Goal: Information Seeking & Learning: Learn about a topic

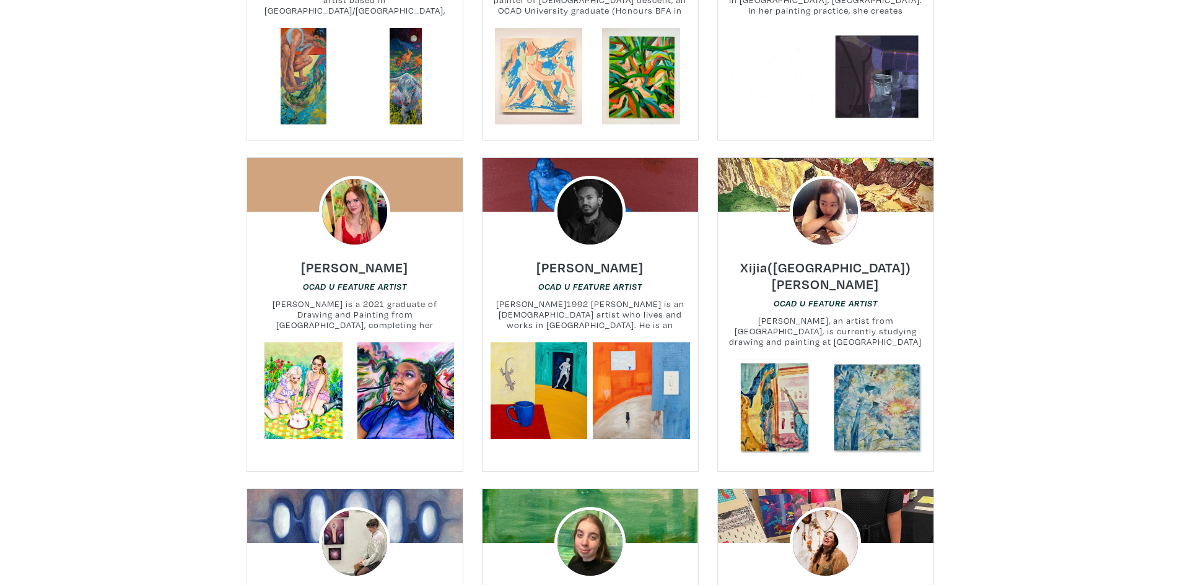
scroll to position [2912, 0]
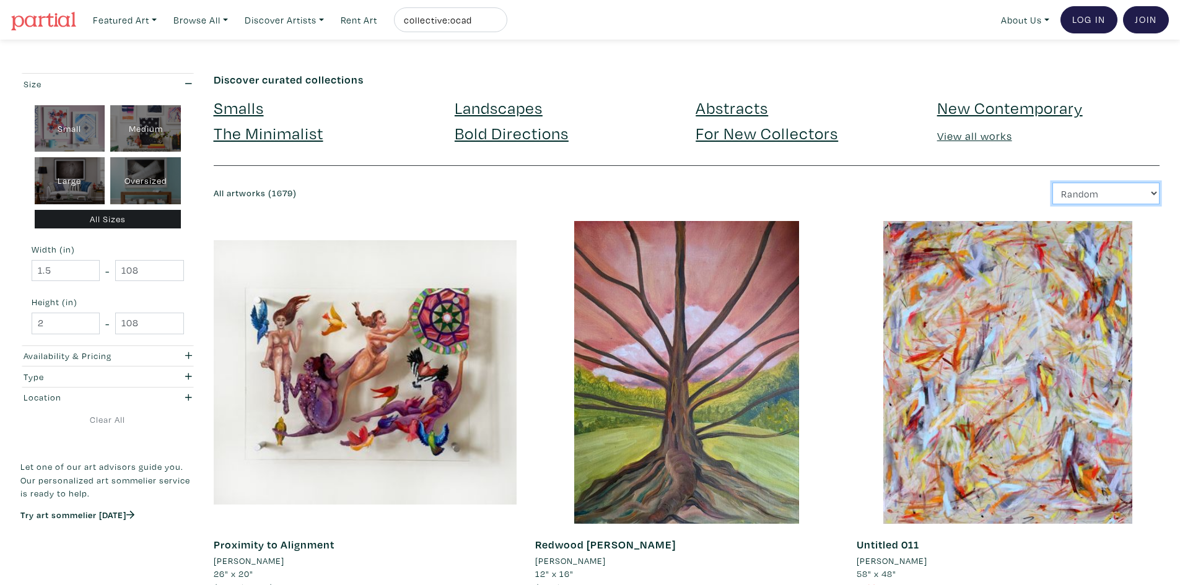
click at [1071, 196] on select "Newest Random Price: Low to High Price: High to Low" at bounding box center [1106, 194] width 107 height 22
select select "price"
click at [1053, 183] on select "Newest Random Price: Low to High Price: High to Low" at bounding box center [1106, 194] width 107 height 22
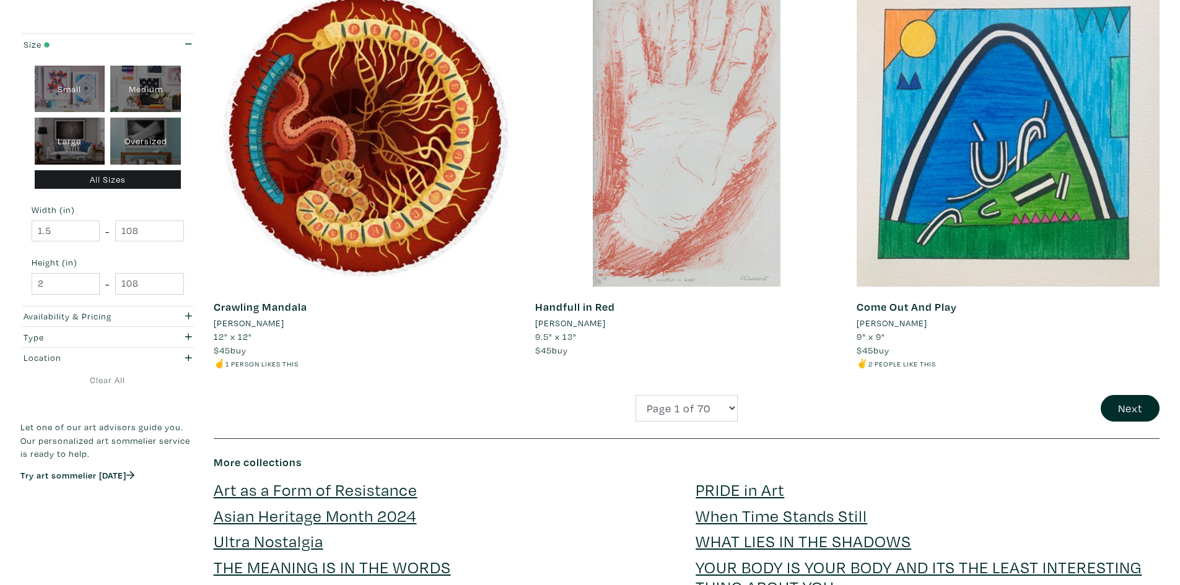
scroll to position [3098, 0]
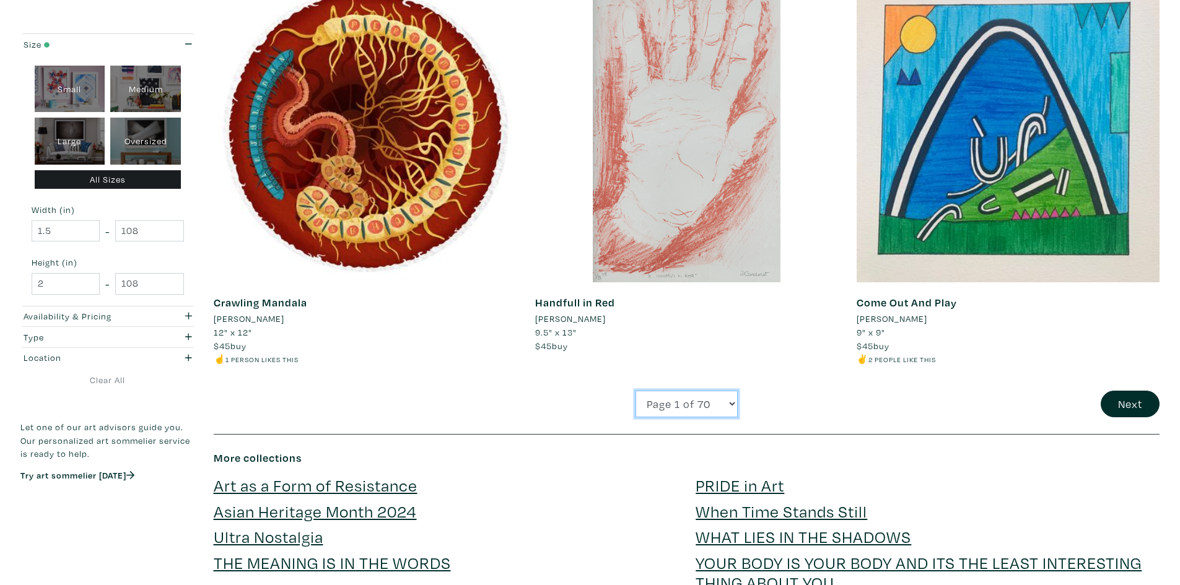
click at [725, 405] on select "Page 1 of 70 Page 2 of 70 Page 3 of 70 Page 4 of 70 Page 5 of 70 Page 6 of 70 P…" at bounding box center [687, 404] width 102 height 27
click at [732, 408] on select "Page 1 of 70 Page 2 of 70 Page 3 of 70 Page 4 of 70 Page 5 of 70 Page 6 of 70 P…" at bounding box center [687, 404] width 102 height 27
click at [1126, 408] on button "Next" at bounding box center [1130, 404] width 59 height 27
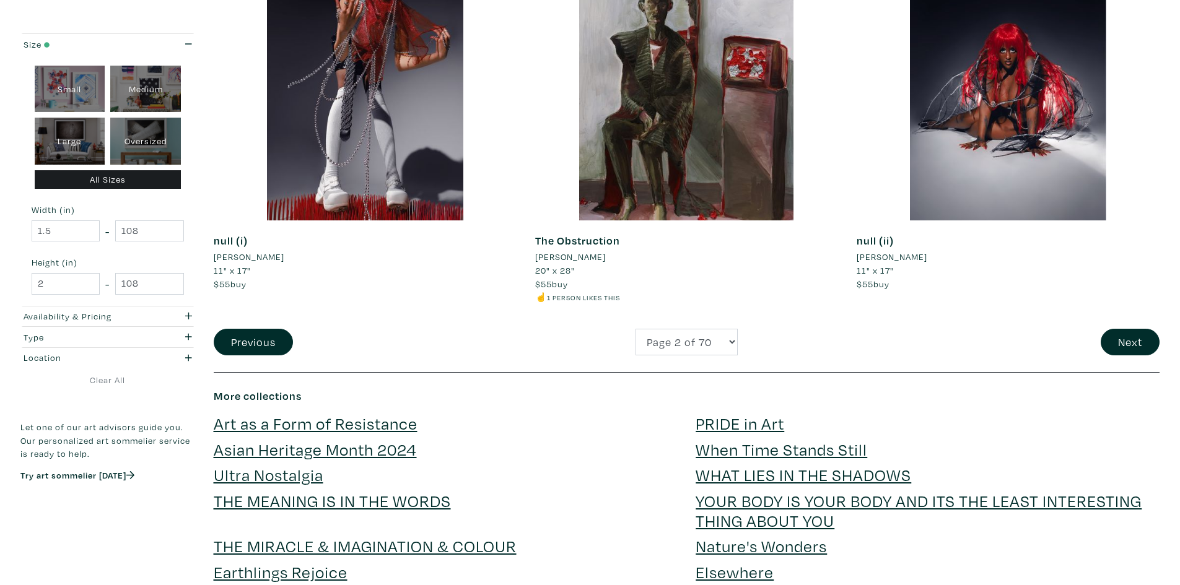
scroll to position [3407, 0]
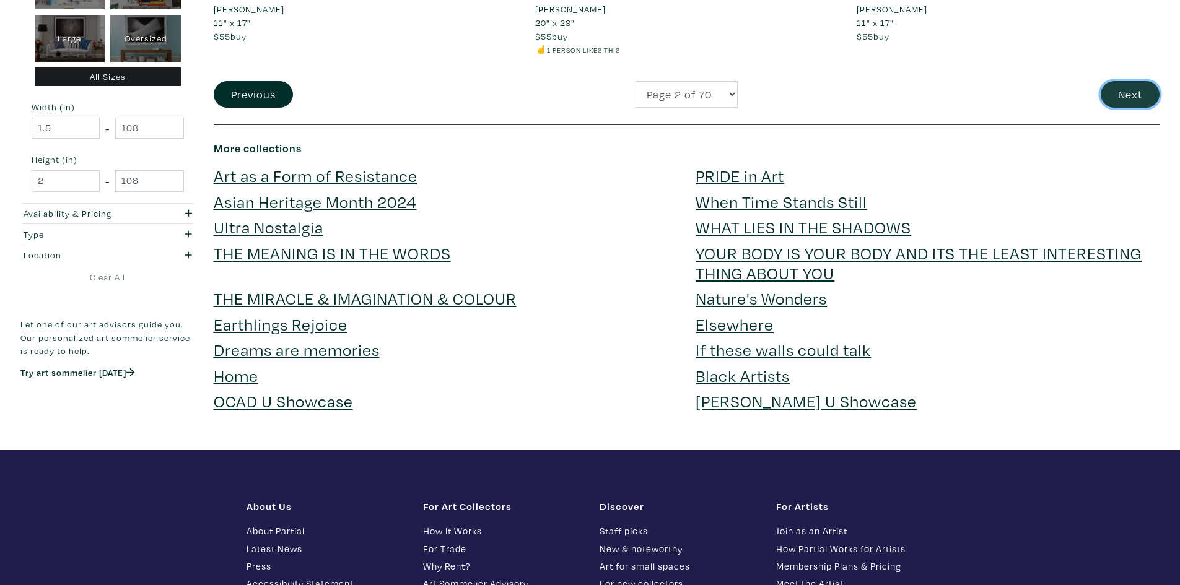
click at [1128, 103] on button "Next" at bounding box center [1130, 94] width 59 height 27
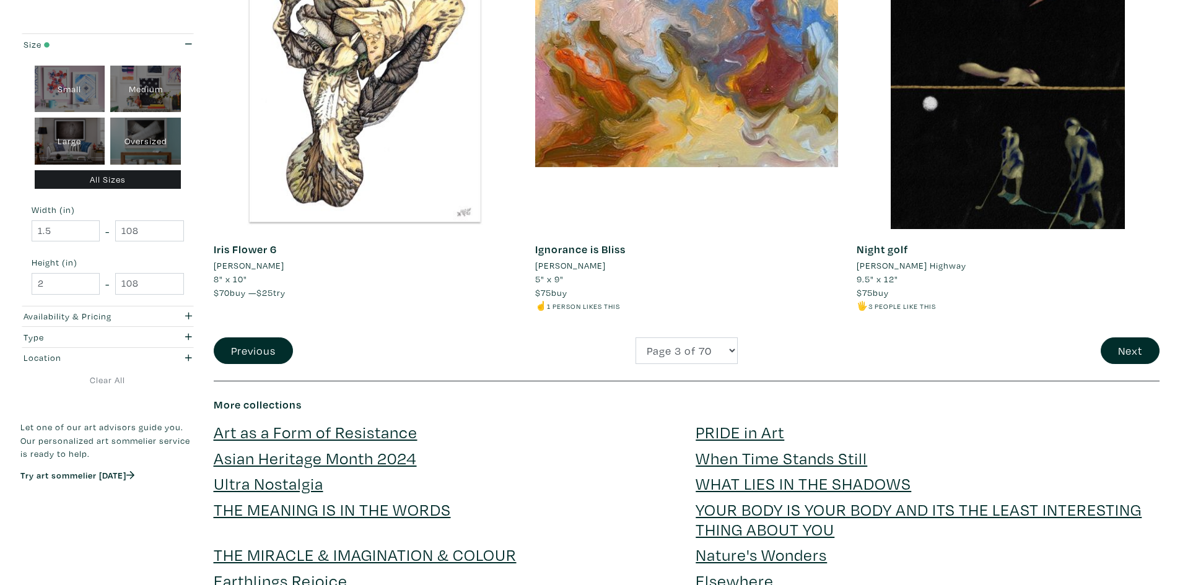
scroll to position [3160, 0]
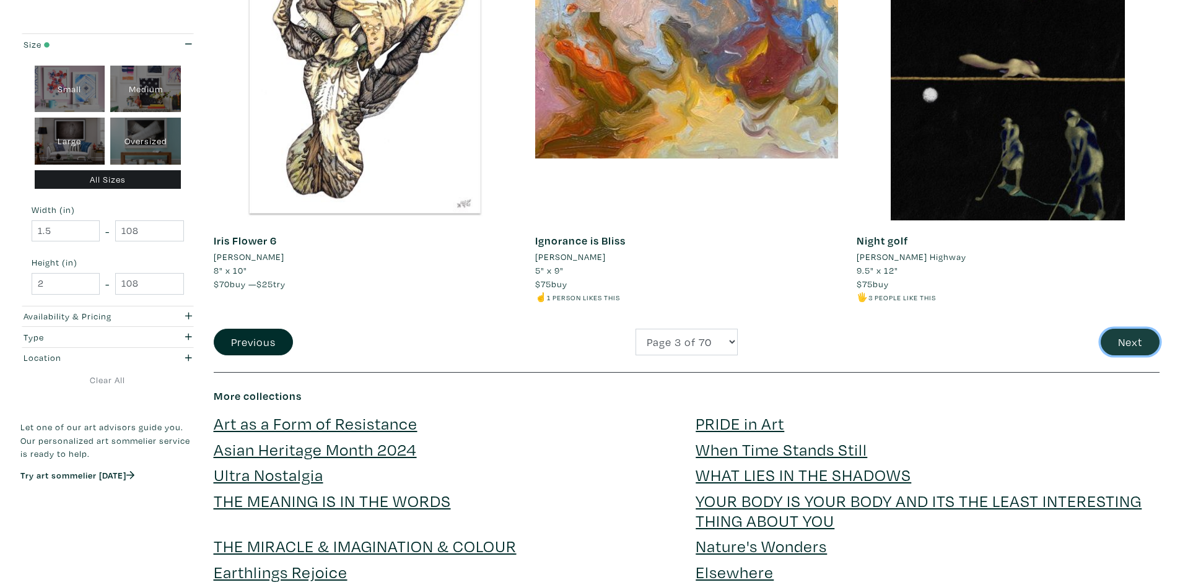
click at [1126, 349] on button "Next" at bounding box center [1130, 342] width 59 height 27
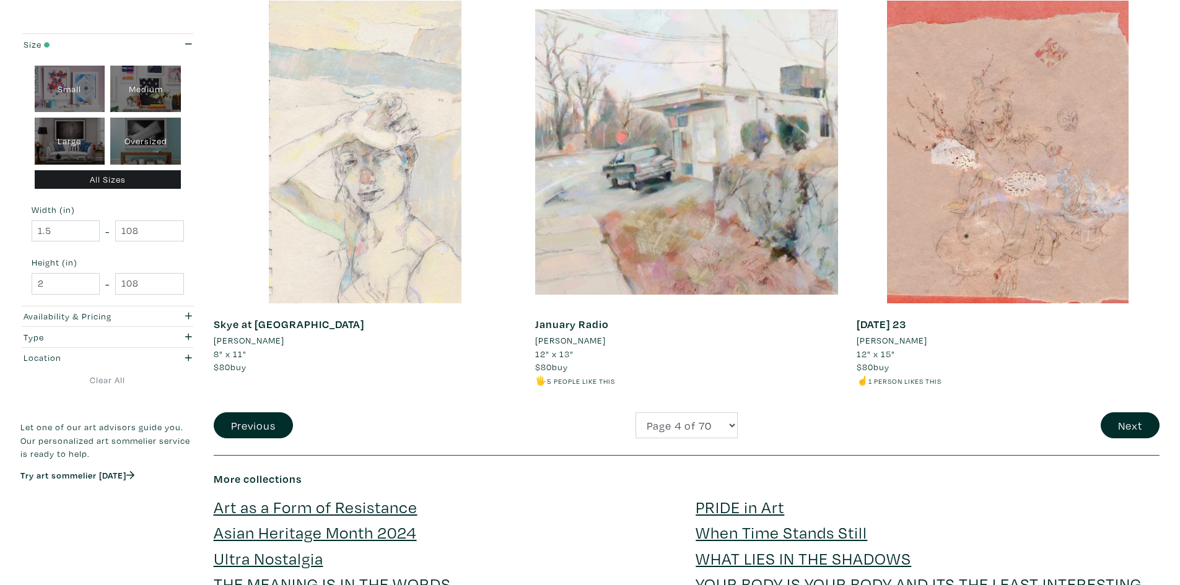
scroll to position [3284, 0]
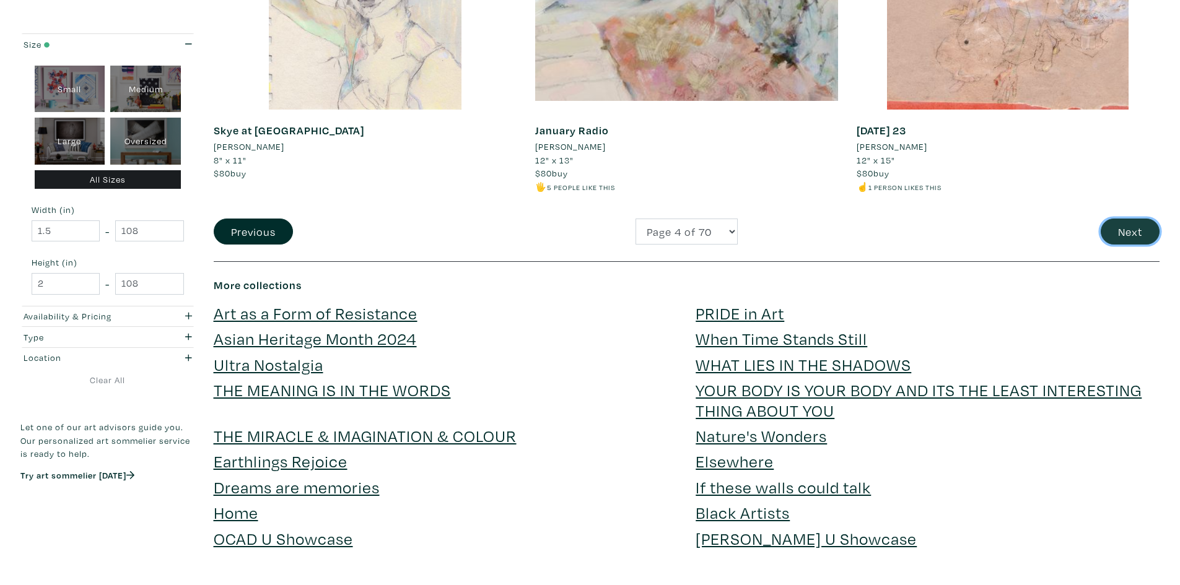
click at [1137, 237] on button "Next" at bounding box center [1130, 232] width 59 height 27
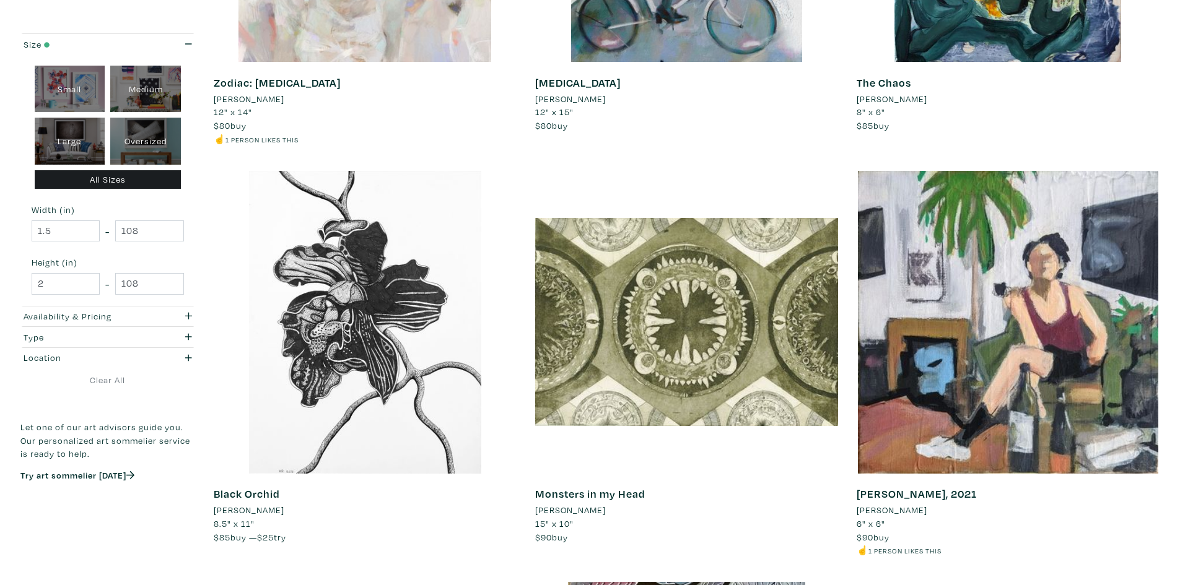
scroll to position [620, 0]
